Goal: Task Accomplishment & Management: Complete application form

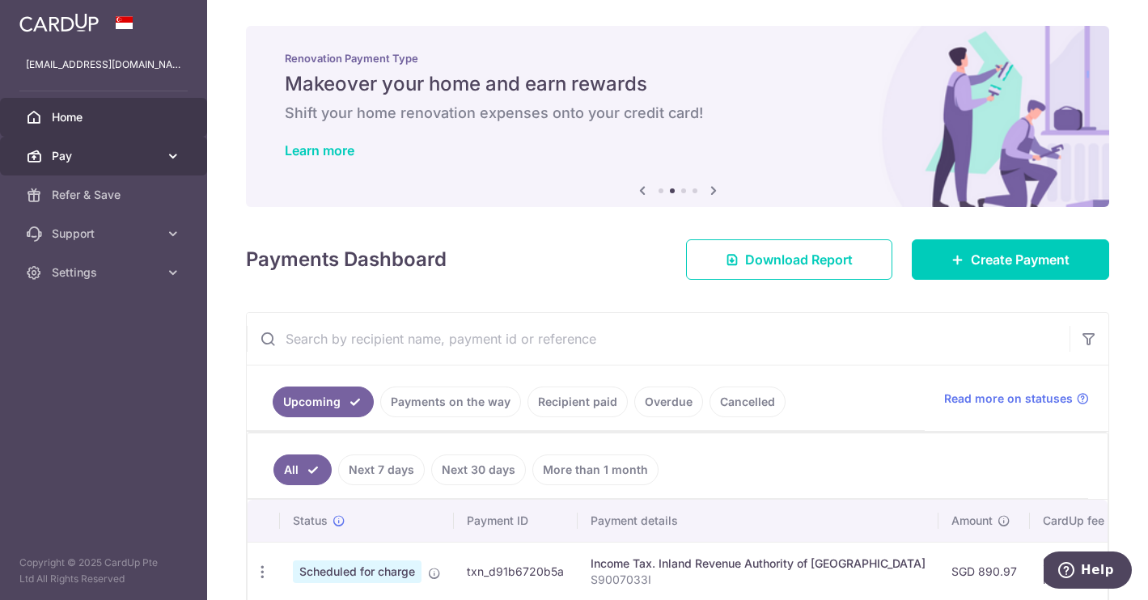
click at [136, 153] on span "Pay" at bounding box center [105, 156] width 107 height 16
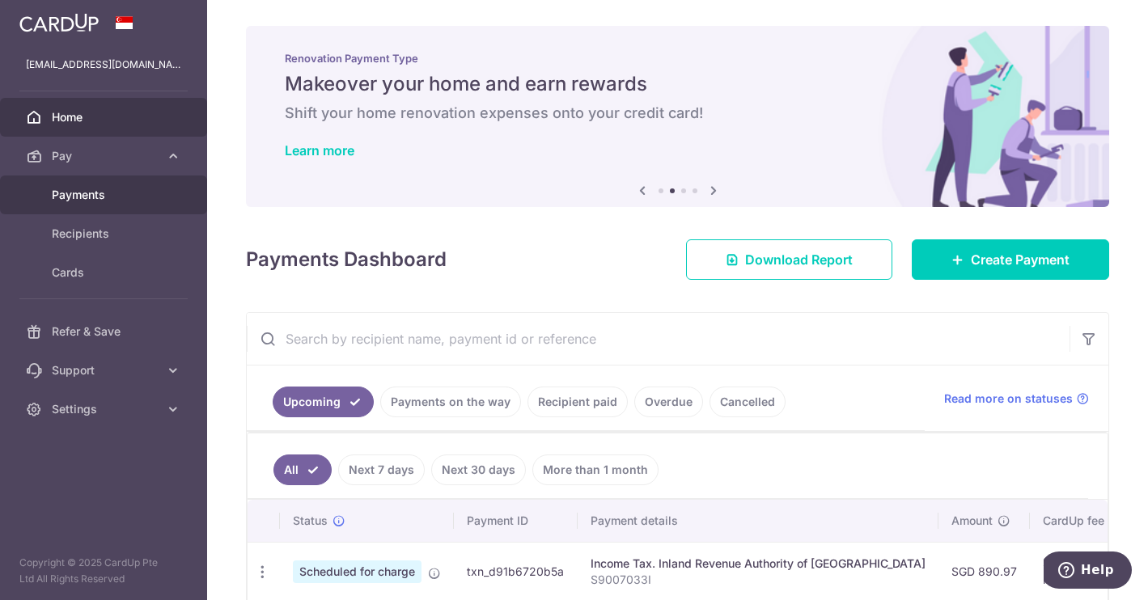
click at [100, 192] on span "Payments" at bounding box center [105, 195] width 107 height 16
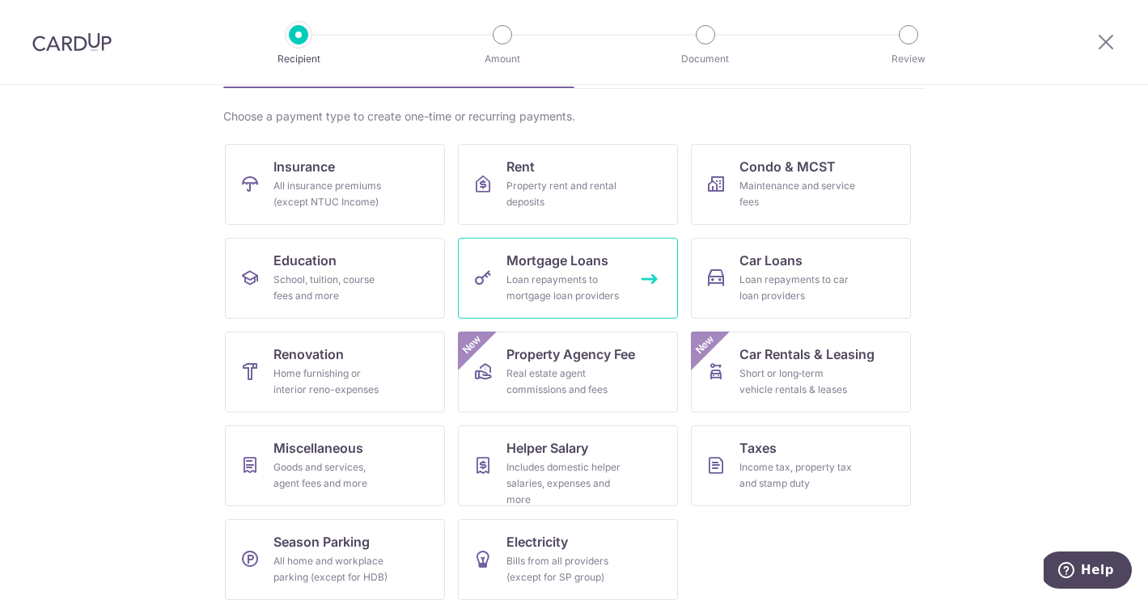
scroll to position [124, 0]
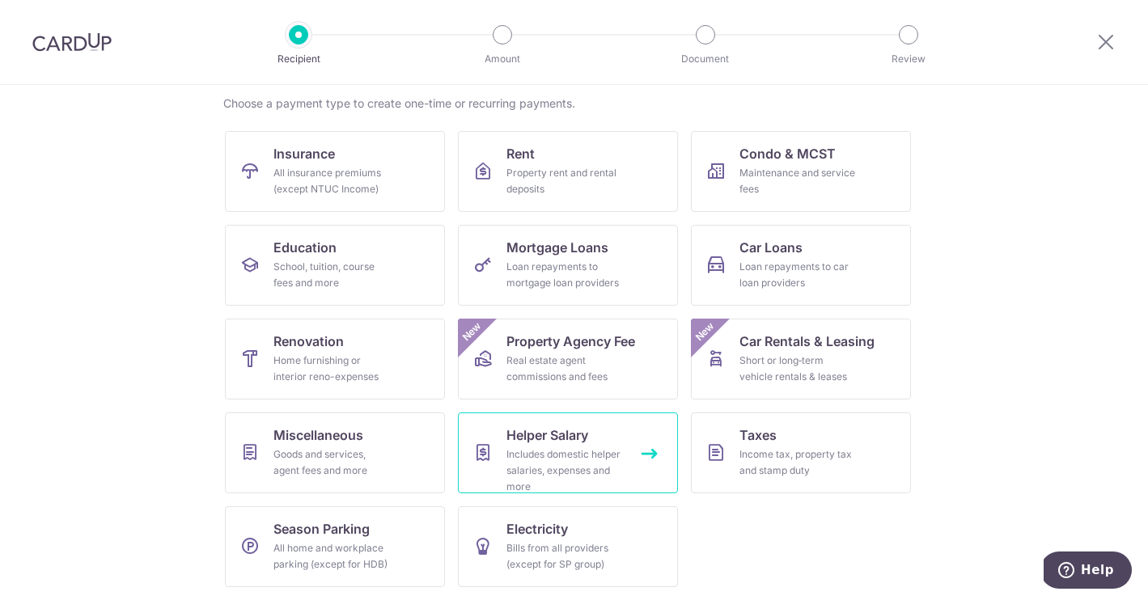
click at [555, 435] on span "Helper Salary" at bounding box center [547, 434] width 82 height 19
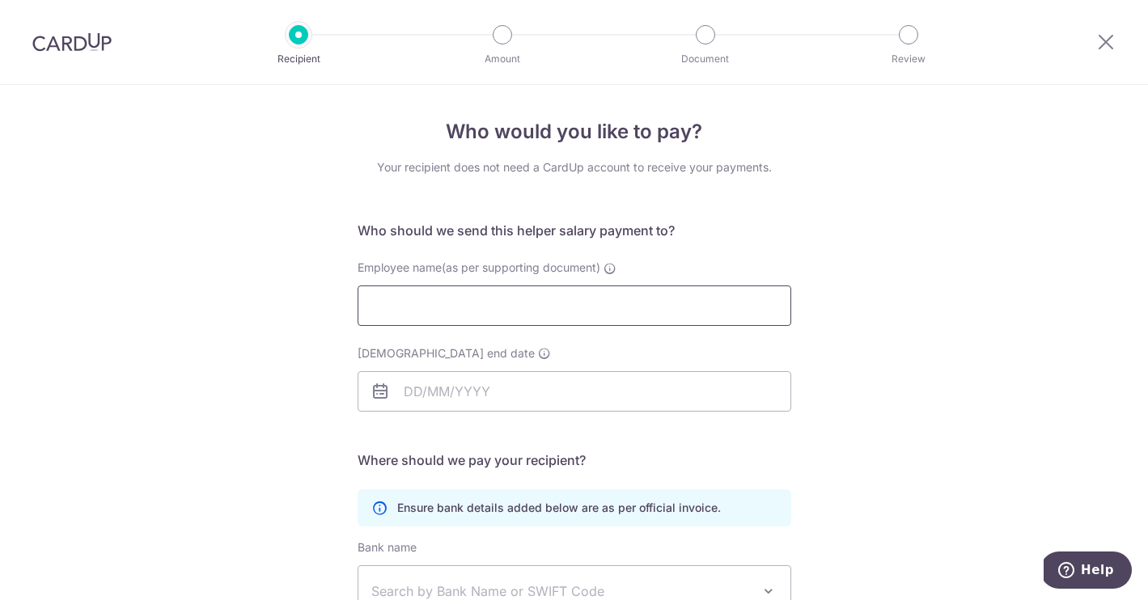
click at [480, 307] on input "Employee name(as per supporting document)" at bounding box center [575, 306] width 434 height 40
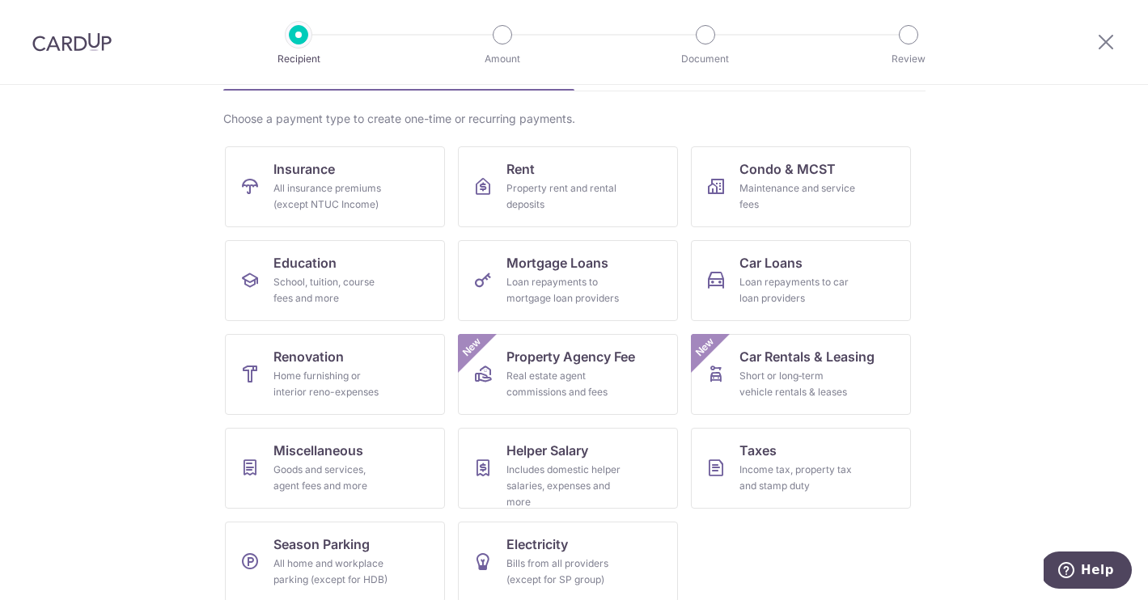
scroll to position [124, 0]
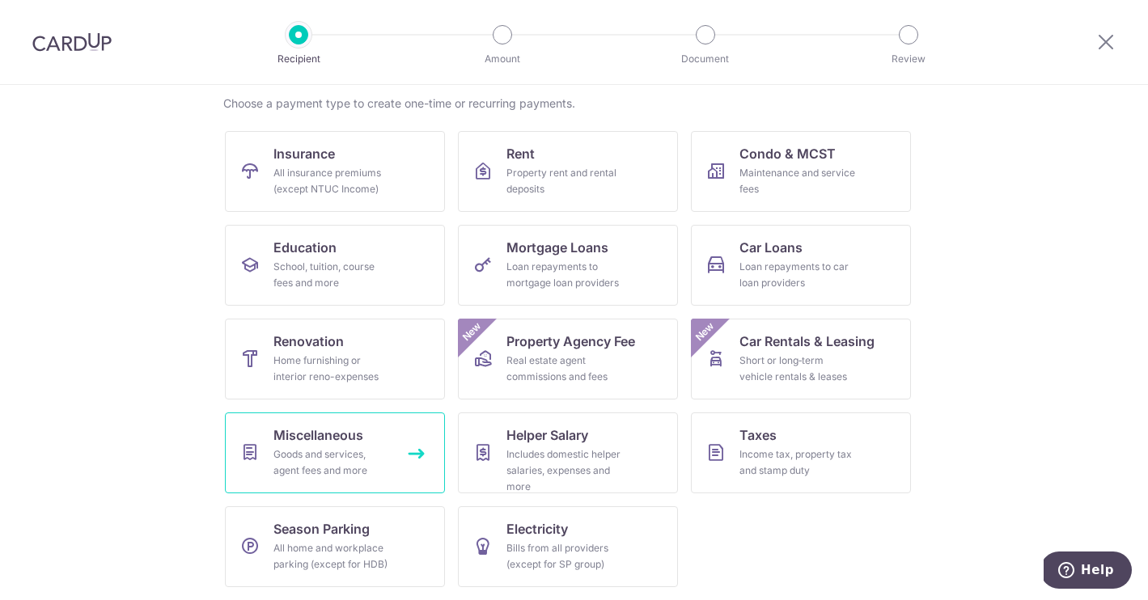
click at [349, 421] on link "Miscellaneous Goods and services, agent fees and more" at bounding box center [335, 453] width 220 height 81
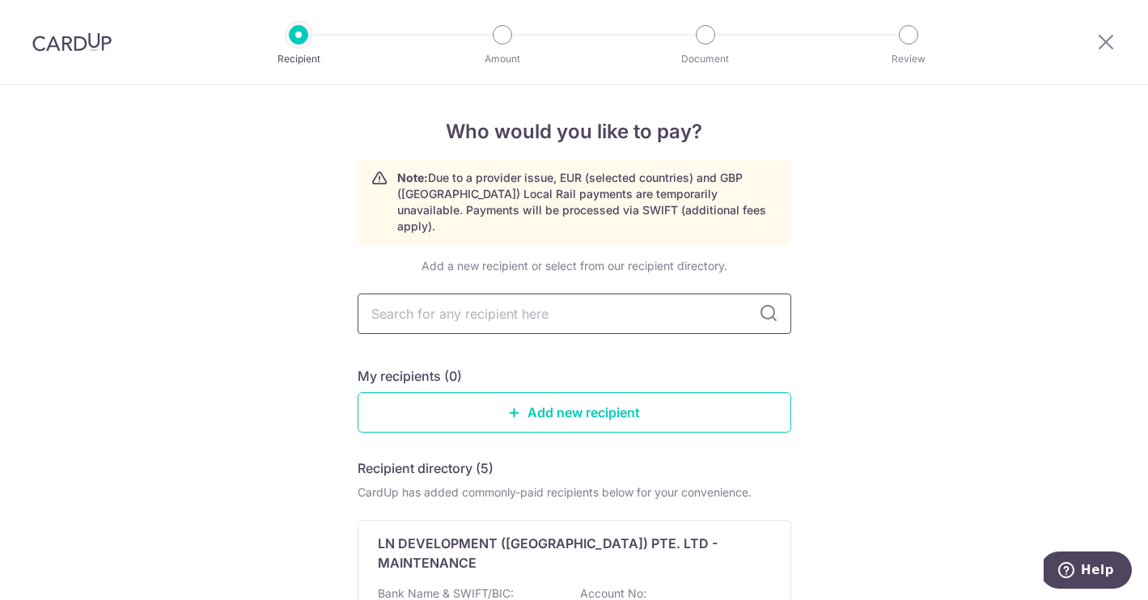
click at [476, 294] on input "text" at bounding box center [575, 314] width 434 height 40
type input "best home"
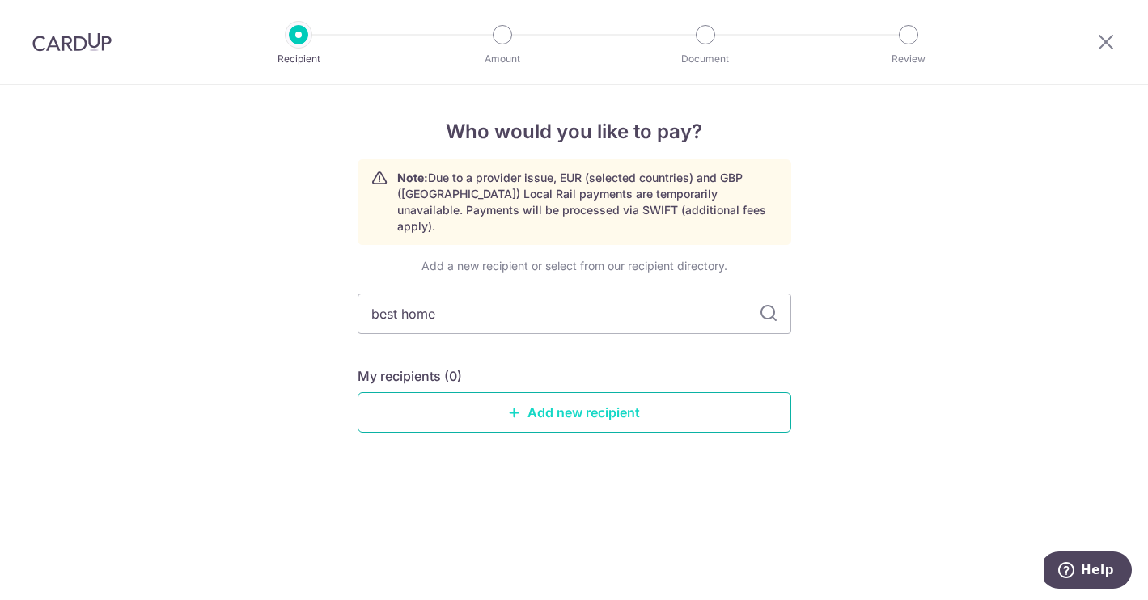
click at [577, 392] on link "Add new recipient" at bounding box center [575, 412] width 434 height 40
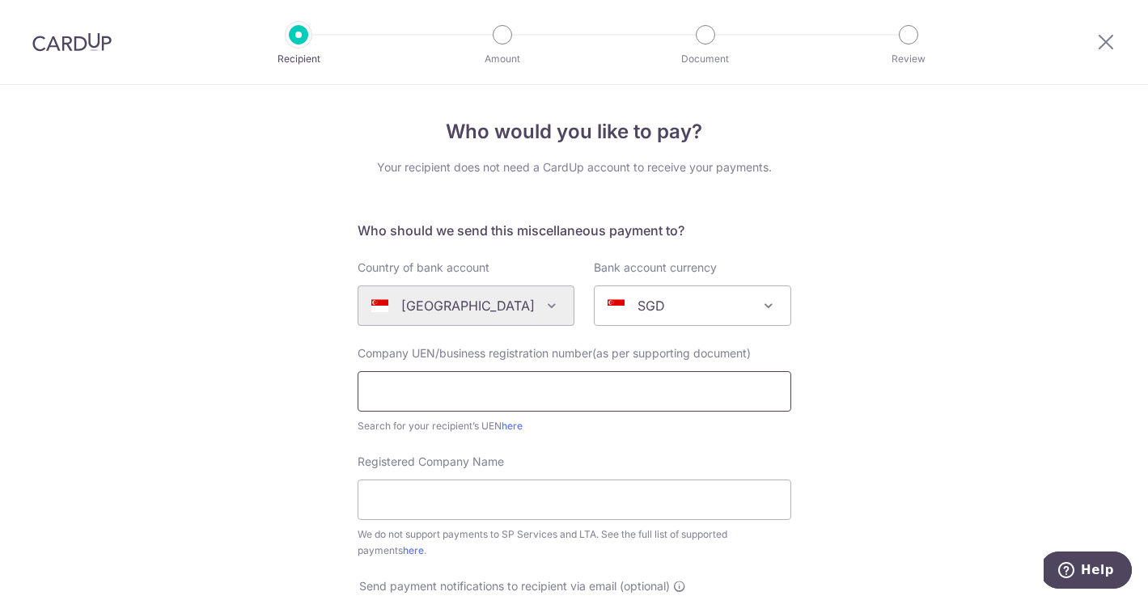
click at [502, 389] on input "text" at bounding box center [575, 391] width 434 height 40
paste input "200922181G"
type input "200922181G"
click at [458, 506] on input "Registered Company Name" at bounding box center [575, 500] width 434 height 40
paste input "Best Home Employment Agency Pte Ltd"
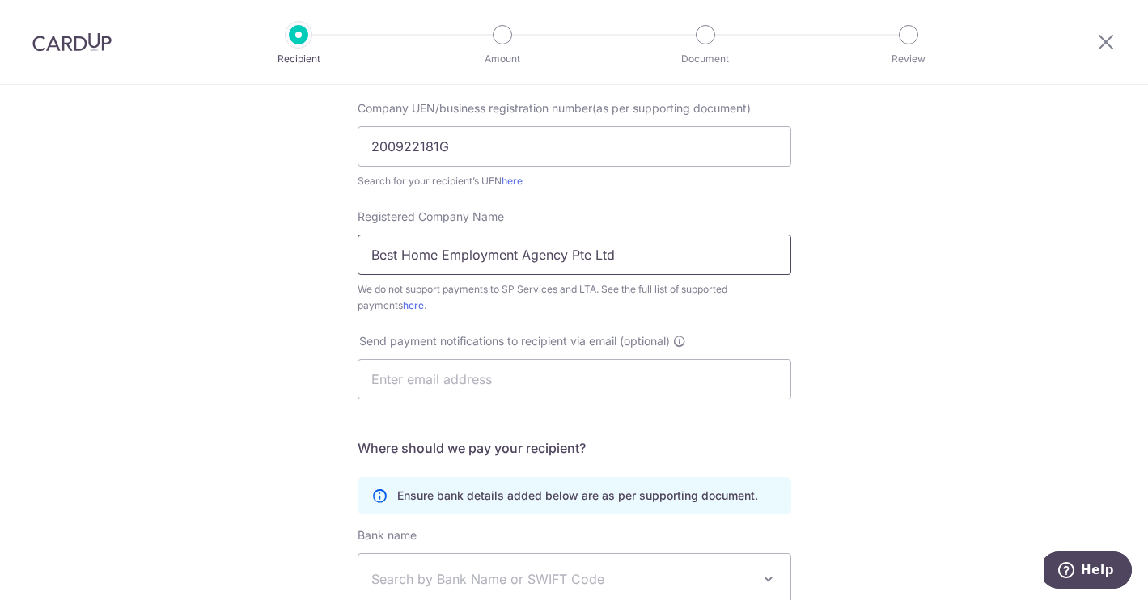
scroll to position [220, 0]
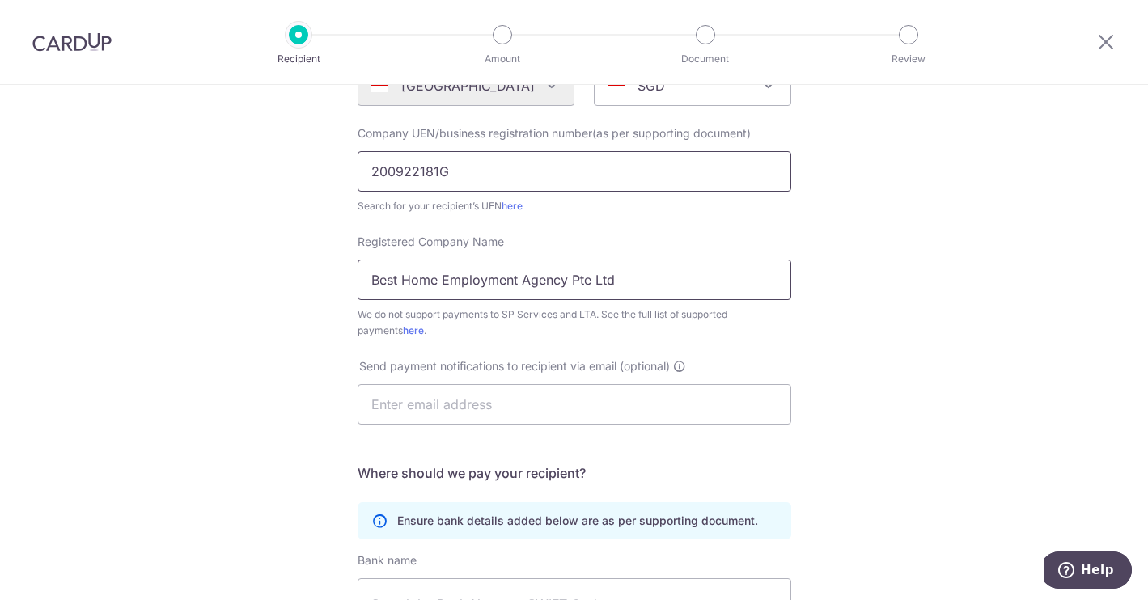
type input "Best Home Employment Agency Pte Ltd"
drag, startPoint x: 449, startPoint y: 168, endPoint x: 395, endPoint y: 168, distance: 54.2
click at [395, 168] on input "200922181G" at bounding box center [575, 171] width 434 height 40
click at [531, 180] on input "200922181G" at bounding box center [575, 171] width 434 height 40
click at [514, 206] on link "here" at bounding box center [512, 206] width 21 height 12
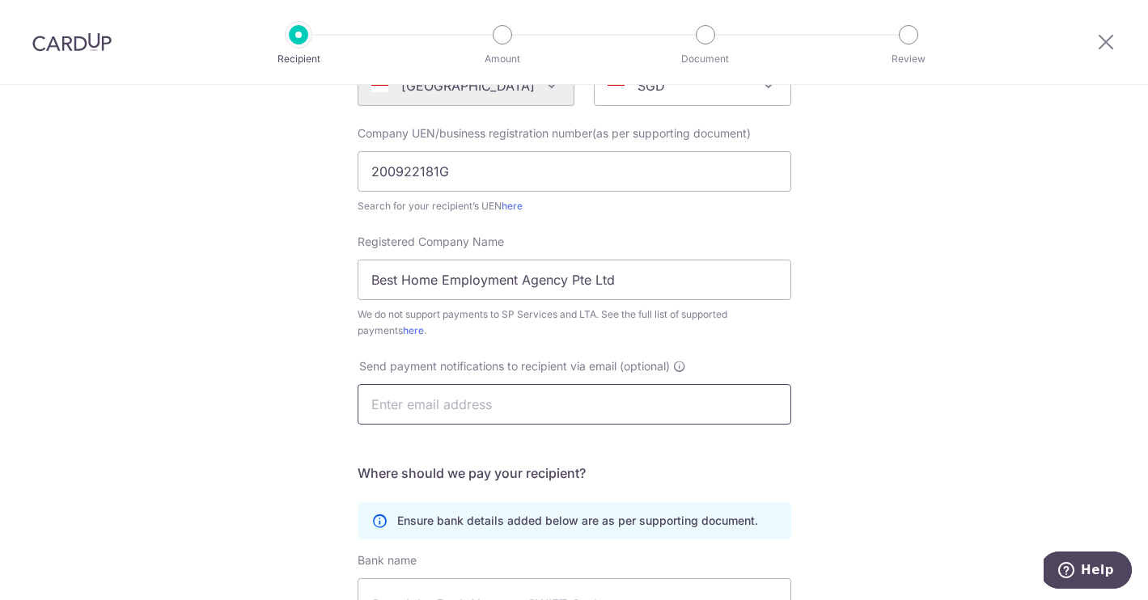
click at [502, 412] on input "text" at bounding box center [575, 404] width 434 height 40
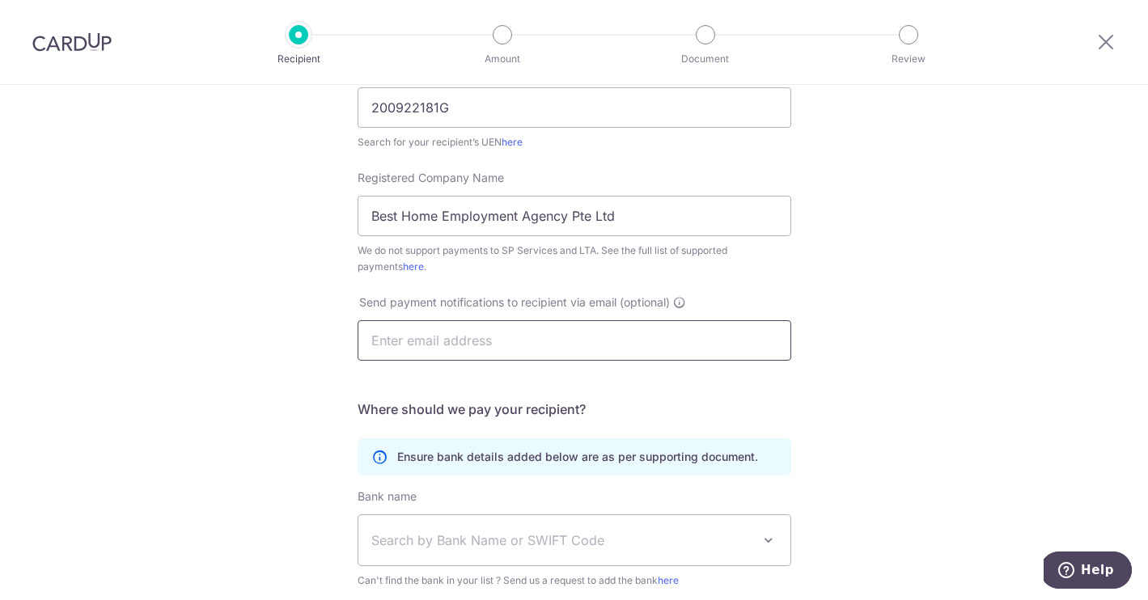
scroll to position [303, 0]
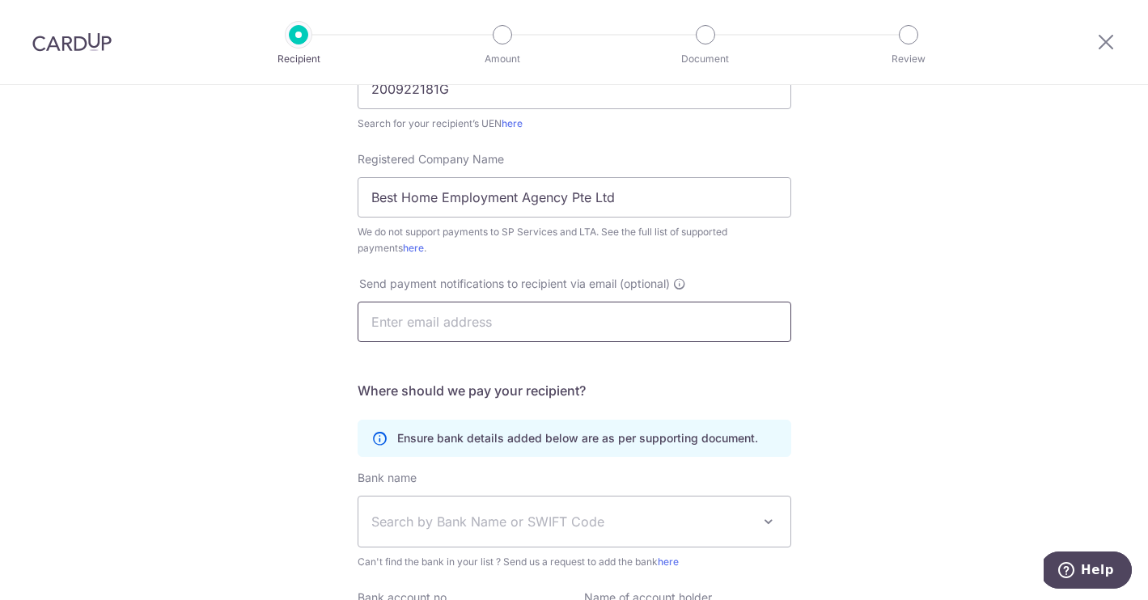
paste input "bukit-timah@besthome.com.sg"
type input "bukit-timah@besthome.com.sg"
click at [448, 521] on span "Search by Bank Name or SWIFT Code" at bounding box center [561, 521] width 380 height 19
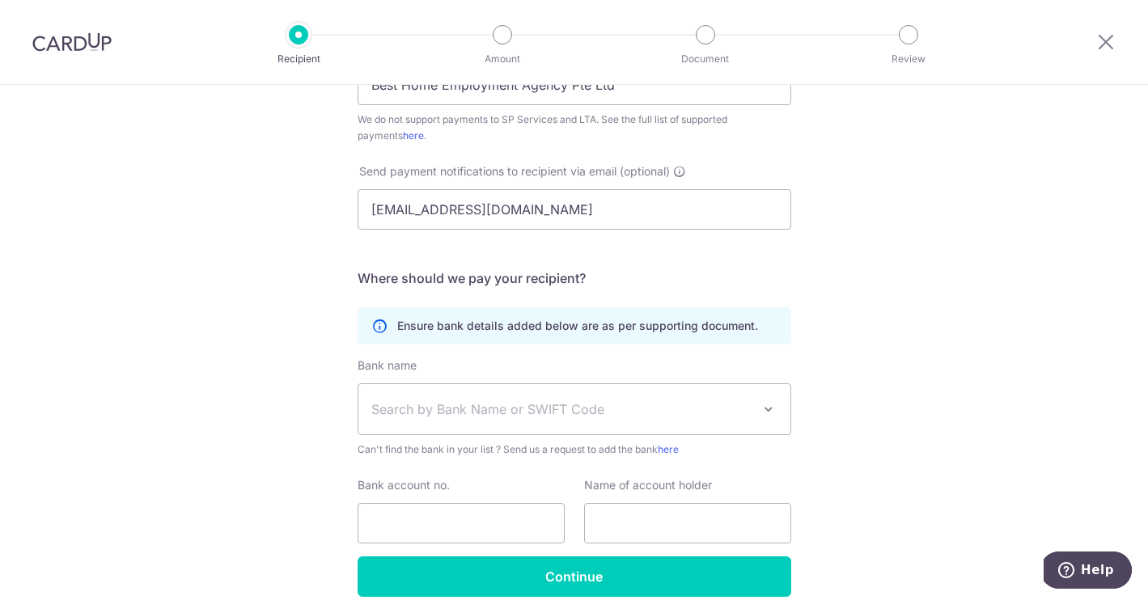
scroll to position [488, 0]
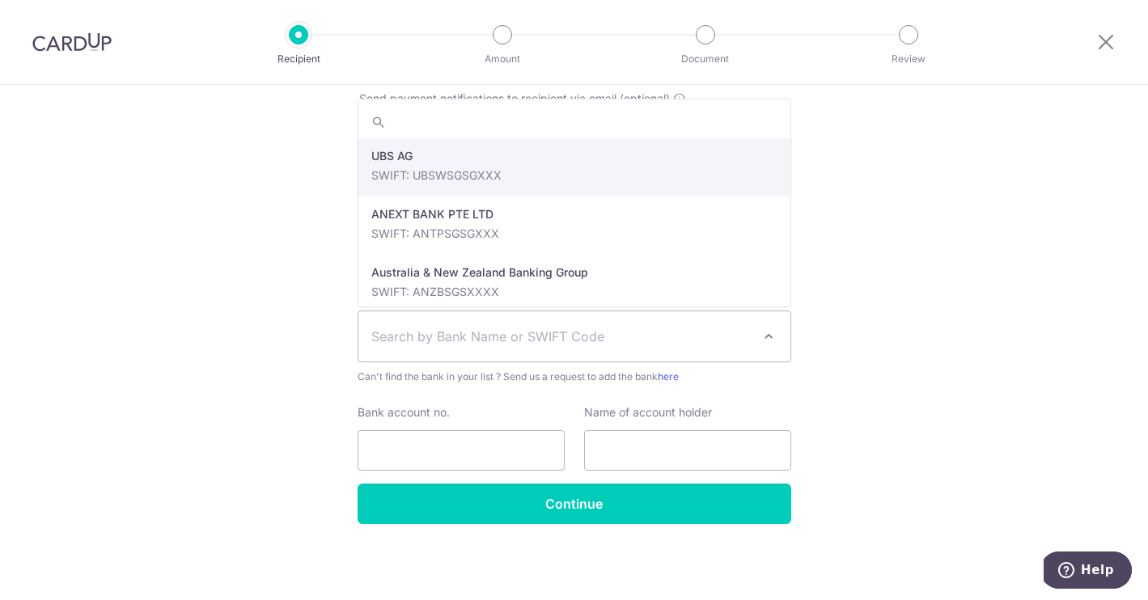
click at [457, 334] on span "Search by Bank Name or SWIFT Code" at bounding box center [561, 336] width 380 height 19
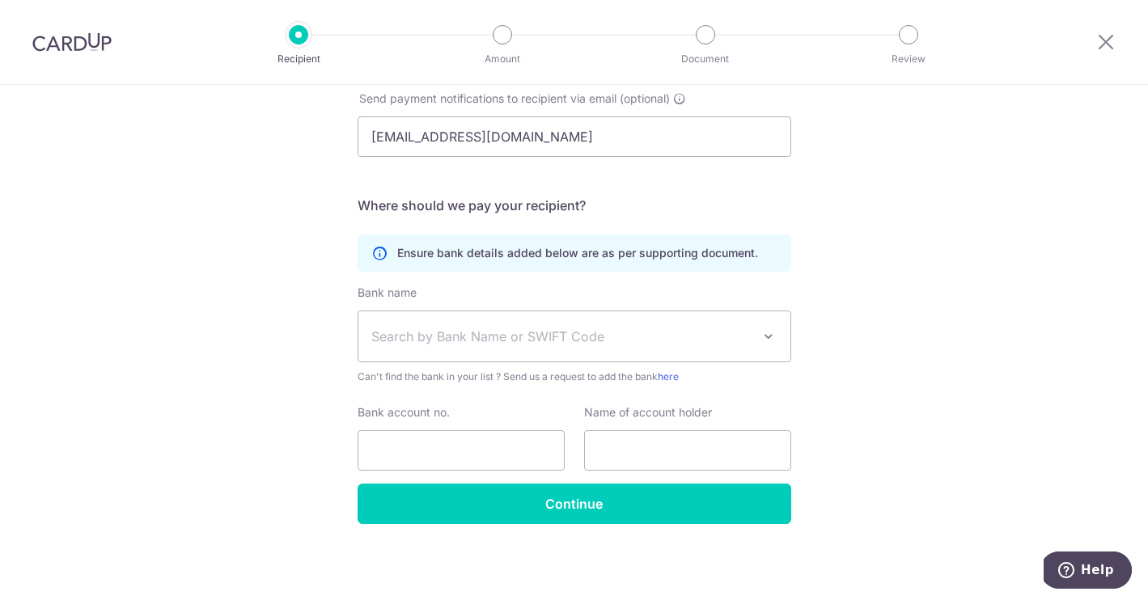
click at [464, 338] on span "Search by Bank Name or SWIFT Code" at bounding box center [561, 336] width 380 height 19
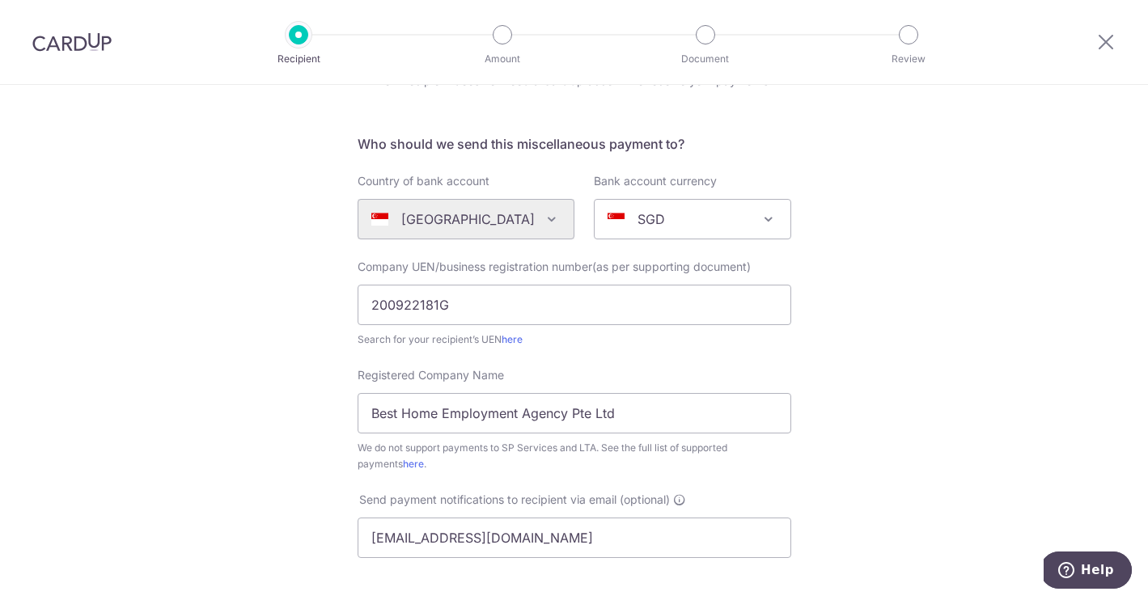
scroll to position [0, 0]
